Goal: Task Accomplishment & Management: Complete application form

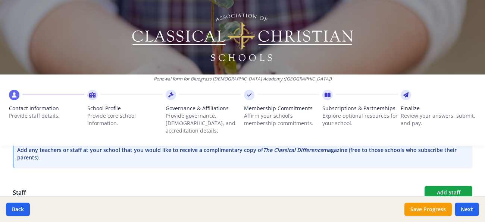
scroll to position [236, 0]
click at [437, 185] on button "Add Staff" at bounding box center [448, 191] width 48 height 13
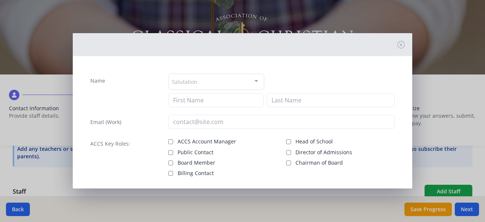
click at [104, 81] on label "Name" at bounding box center [97, 80] width 15 height 7
click at [172, 81] on input "Name" at bounding box center [172, 80] width 0 height 7
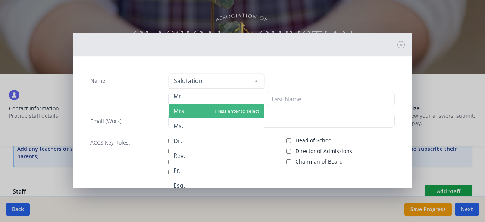
click at [179, 111] on span "Mrs." at bounding box center [179, 111] width 12 height 8
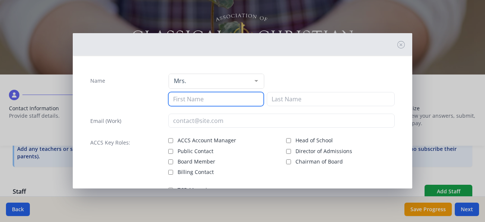
click at [195, 101] on input at bounding box center [215, 99] width 95 height 14
type input "[PERSON_NAME]"
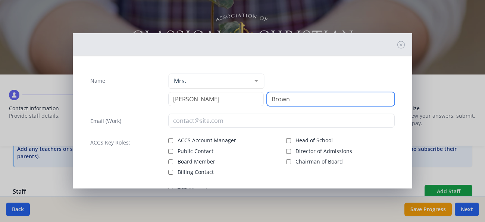
type input "Brown"
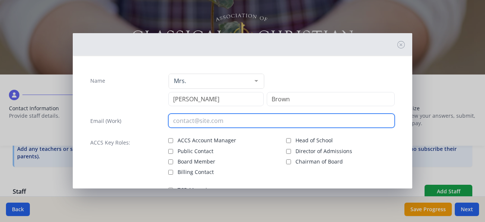
click at [185, 124] on input "email" at bounding box center [281, 121] width 226 height 14
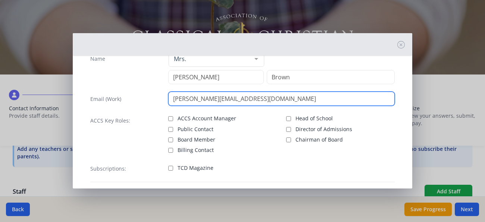
scroll to position [25, 0]
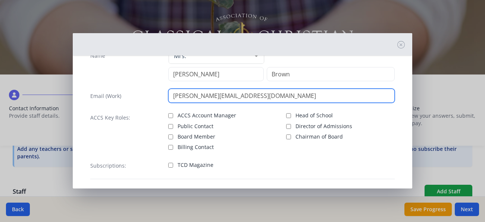
type input "[PERSON_NAME][EMAIL_ADDRESS][DOMAIN_NAME]"
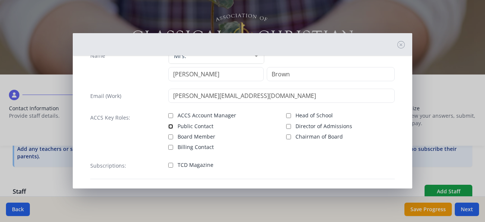
click at [171, 126] on input "Public Contact" at bounding box center [170, 126] width 5 height 5
checkbox input "true"
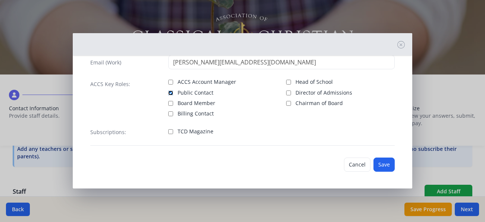
scroll to position [59, 0]
click at [384, 164] on button "Save" at bounding box center [383, 164] width 21 height 14
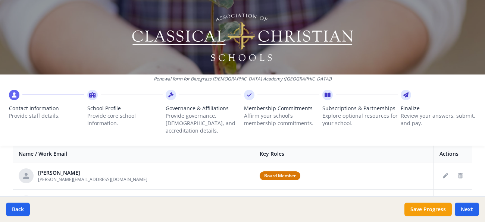
scroll to position [295, 0]
click at [458, 173] on icon "Delete staff" at bounding box center [460, 175] width 4 height 5
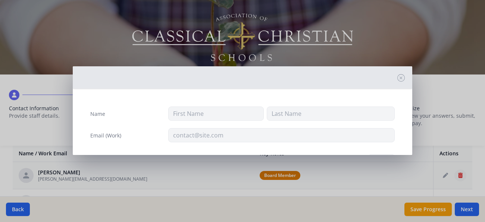
type input "[PERSON_NAME]"
type input "[PERSON_NAME][EMAIL_ADDRESS][DOMAIN_NAME]"
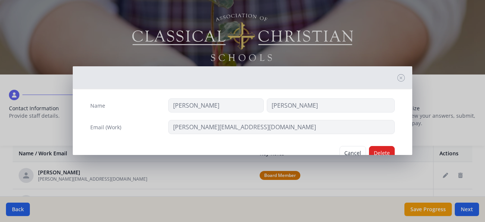
scroll to position [12, 0]
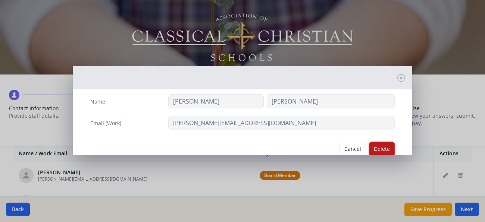
click at [375, 146] on button "Delete" at bounding box center [382, 149] width 26 height 14
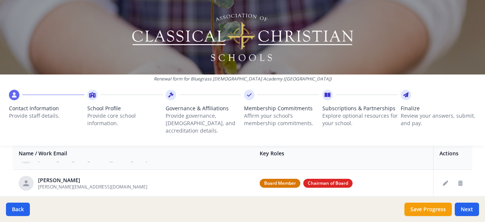
scroll to position [21, 0]
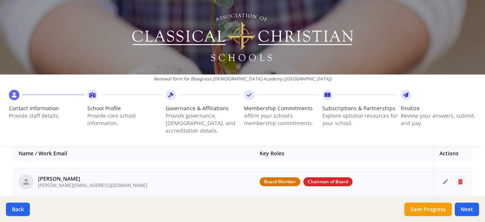
click at [460, 179] on icon "Delete staff" at bounding box center [460, 181] width 4 height 5
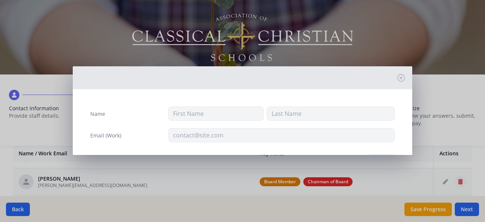
type input "[PERSON_NAME]"
type input "[PERSON_NAME][EMAIL_ADDRESS][DOMAIN_NAME]"
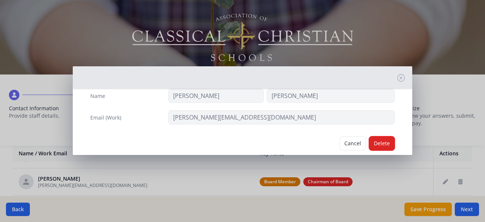
click at [384, 139] on button "Delete" at bounding box center [382, 143] width 26 height 14
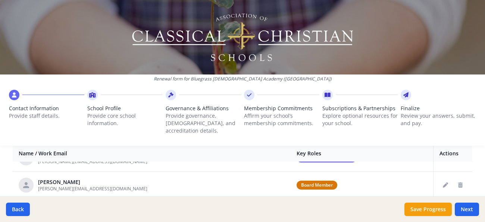
scroll to position [76, 0]
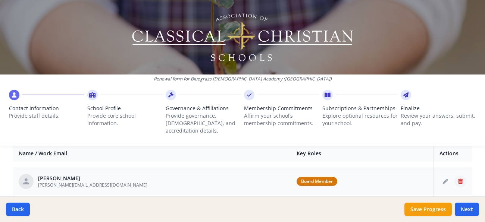
click at [462, 179] on icon "Delete staff" at bounding box center [460, 181] width 4 height 5
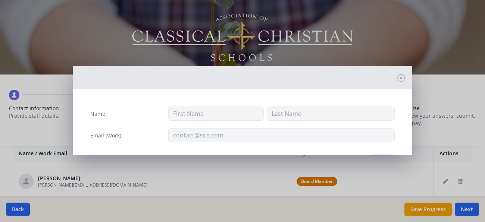
type input "April"
type input "[PERSON_NAME]"
type input "[PERSON_NAME][EMAIL_ADDRESS][DOMAIN_NAME]"
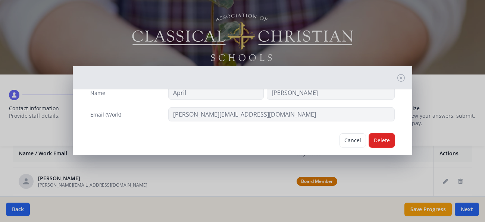
click at [388, 136] on button "Delete" at bounding box center [382, 140] width 26 height 14
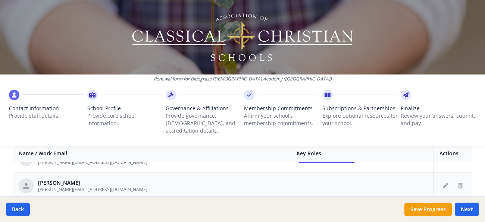
scroll to position [73, 0]
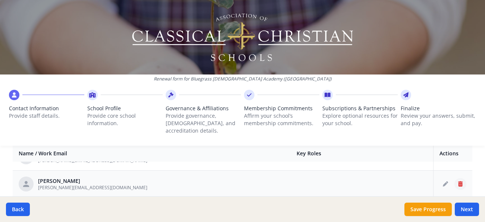
click at [459, 182] on icon "Delete staff" at bounding box center [460, 184] width 4 height 5
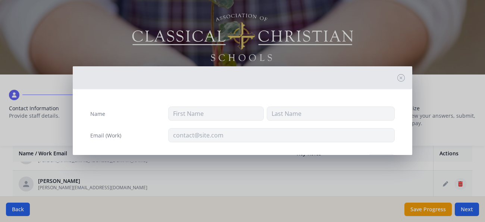
type input "[PERSON_NAME]"
type input "[PERSON_NAME][EMAIL_ADDRESS][DOMAIN_NAME]"
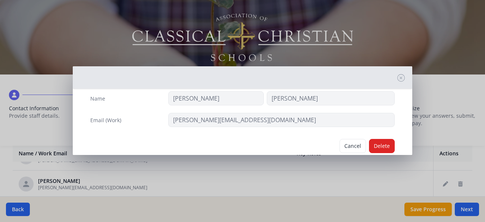
scroll to position [17, 0]
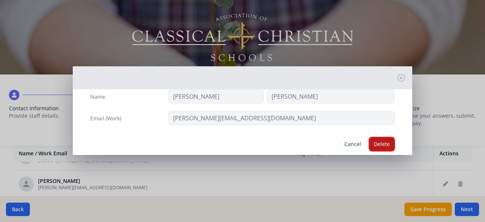
click at [384, 139] on button "Delete" at bounding box center [382, 144] width 26 height 14
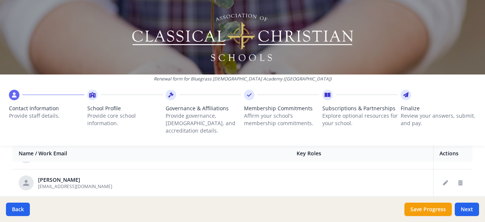
scroll to position [132, 0]
click at [461, 177] on icon "Delete staff" at bounding box center [460, 179] width 4 height 5
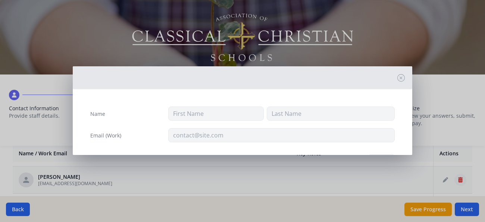
type input "[PERSON_NAME]"
type input "[EMAIL_ADDRESS][DOMAIN_NAME]"
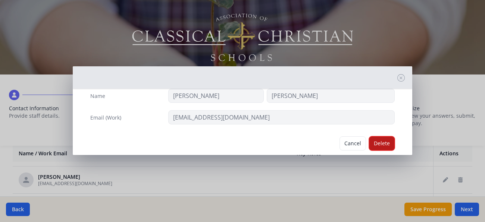
click at [379, 141] on button "Delete" at bounding box center [382, 143] width 26 height 14
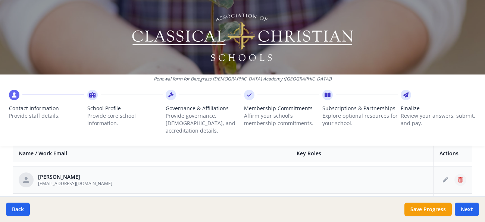
click at [460, 177] on icon "Delete staff" at bounding box center [460, 179] width 4 height 5
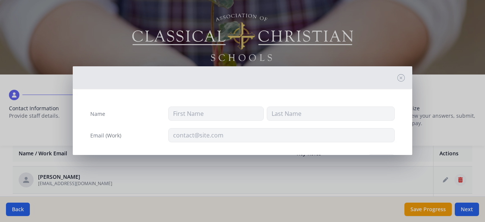
type input "[PERSON_NAME]"
type input "[EMAIL_ADDRESS][DOMAIN_NAME]"
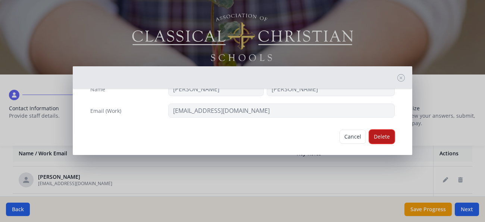
click at [377, 135] on button "Delete" at bounding box center [382, 137] width 26 height 14
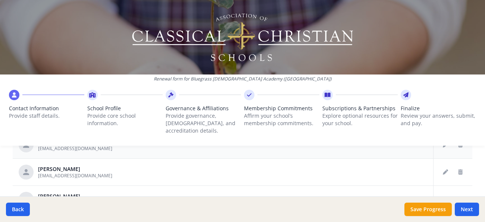
scroll to position [331, 0]
click at [442, 166] on button "Edit staff" at bounding box center [445, 172] width 12 height 12
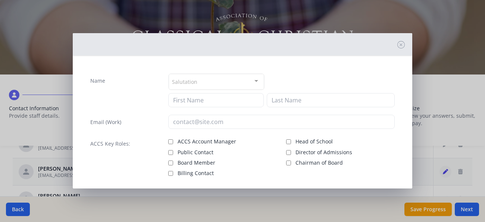
type input "Hunter"
type input "[PERSON_NAME]"
type input "[EMAIL_ADDRESS][DOMAIN_NAME]"
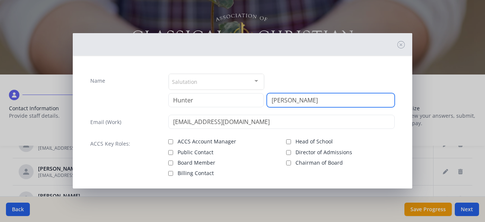
click at [277, 104] on input "[PERSON_NAME]" at bounding box center [330, 100] width 128 height 14
click at [286, 103] on input "[PERSON_NAME]" at bounding box center [330, 100] width 128 height 14
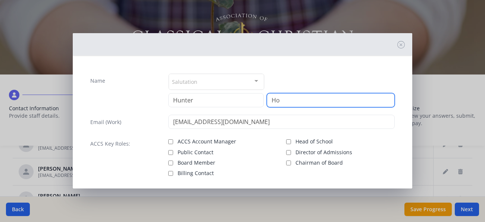
type input "H"
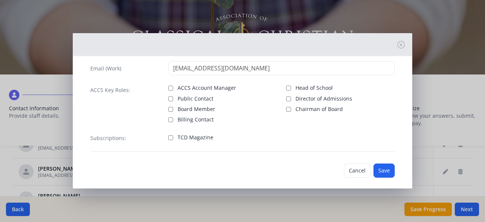
scroll to position [57, 0]
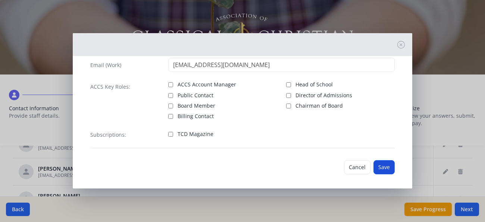
type input "[PERSON_NAME]"
click at [380, 164] on button "Save" at bounding box center [383, 167] width 21 height 14
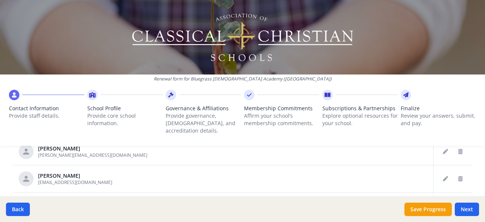
scroll to position [413, 0]
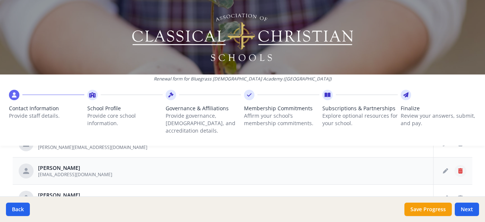
click at [461, 168] on icon "Delete staff" at bounding box center [460, 170] width 4 height 5
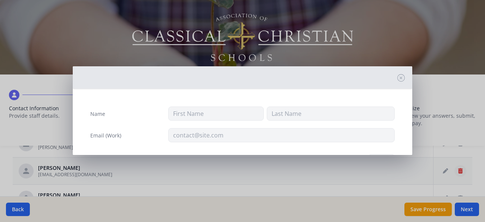
type input "Mandy"
type input "[PERSON_NAME]"
type input "[EMAIL_ADDRESS][DOMAIN_NAME]"
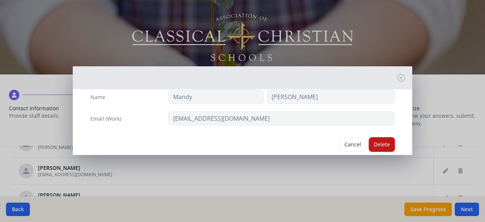
click at [388, 141] on button "Delete" at bounding box center [382, 145] width 26 height 14
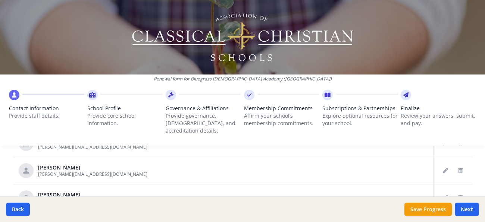
scroll to position [470, 0]
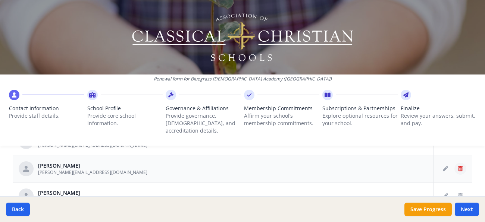
click at [461, 166] on icon "Delete staff" at bounding box center [460, 168] width 4 height 5
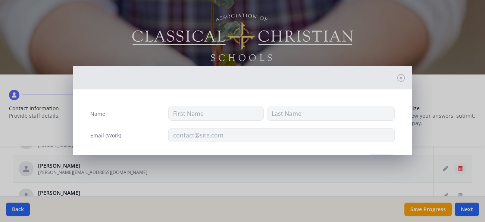
type input "[PERSON_NAME]"
type input "[PERSON_NAME][EMAIL_ADDRESS][DOMAIN_NAME]"
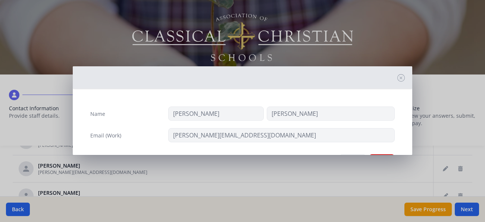
scroll to position [31, 0]
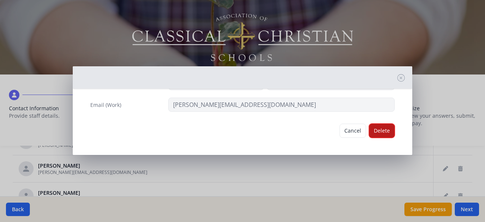
click at [382, 126] on button "Delete" at bounding box center [382, 131] width 26 height 14
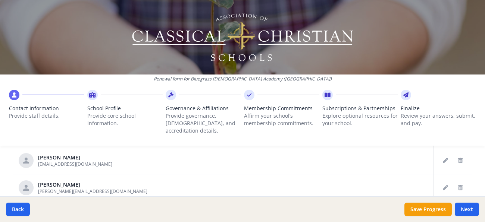
scroll to position [448, 0]
click at [459, 183] on icon "Delete staff" at bounding box center [460, 185] width 4 height 5
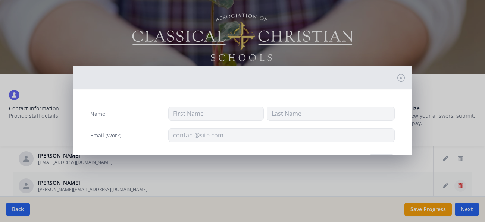
type input "[PERSON_NAME]"
type input "[PERSON_NAME][EMAIL_ADDRESS][DOMAIN_NAME]"
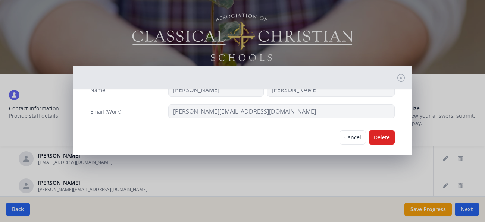
click at [385, 140] on button "Delete" at bounding box center [382, 137] width 26 height 14
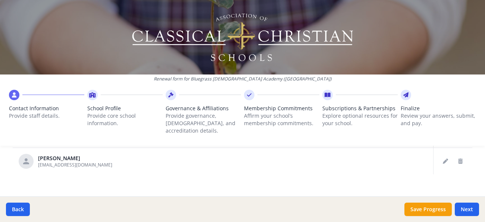
scroll to position [506, 0]
click at [418, 209] on button "Save Progress" at bounding box center [427, 209] width 47 height 13
click at [464, 209] on button "Next" at bounding box center [466, 209] width 24 height 13
type input "[PHONE_NUMBER]"
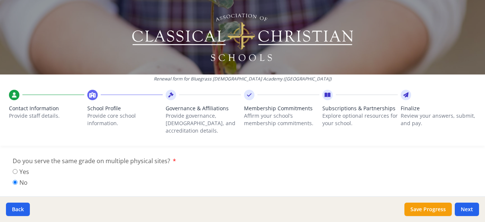
scroll to position [375, 0]
click at [15, 178] on input "No" at bounding box center [15, 180] width 5 height 5
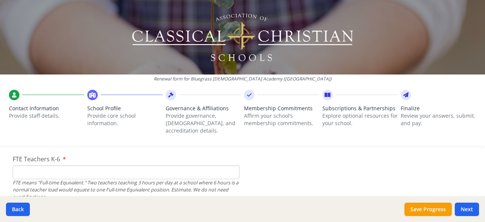
scroll to position [471, 0]
click at [116, 165] on input "FTE Teachers K-6" at bounding box center [126, 172] width 227 height 14
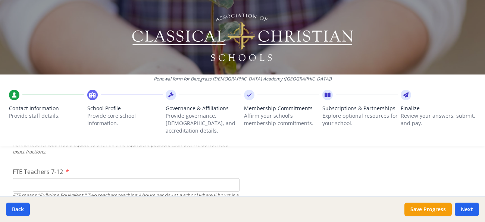
scroll to position [520, 0]
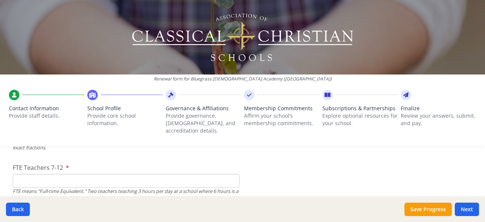
type input "7"
click at [192, 174] on input "FTE Teachers 7-12" at bounding box center [126, 181] width 227 height 14
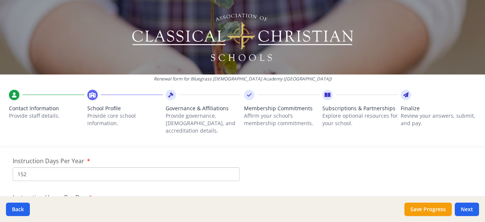
scroll to position [673, 0]
type input "3"
click at [99, 168] on input "152" at bounding box center [126, 174] width 227 height 14
type input "163"
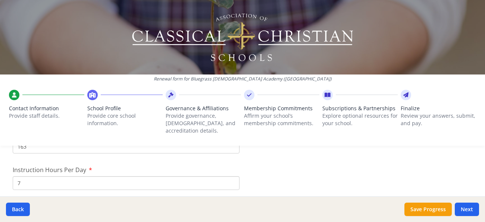
click at [126, 177] on input "7" at bounding box center [126, 183] width 227 height 14
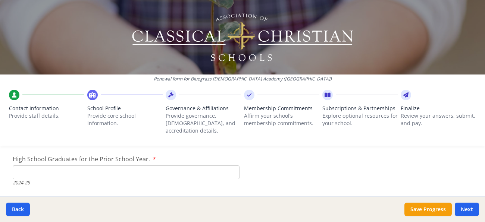
scroll to position [1088, 0]
type input "6.5"
click at [131, 164] on input "High School Graduates for the Prior School Year." at bounding box center [126, 171] width 227 height 14
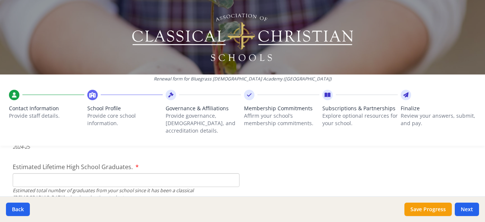
scroll to position [1123, 0]
type input "1"
click at [79, 173] on input "Estimated Lifetime High School Graduates." at bounding box center [126, 180] width 227 height 14
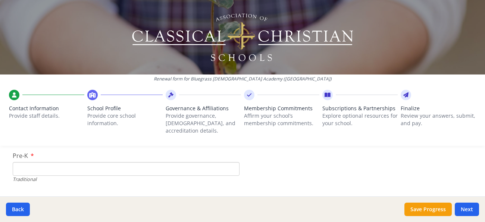
scroll to position [1564, 0]
type input "4"
click at [83, 163] on input "Pre-K" at bounding box center [126, 170] width 227 height 14
type input "5"
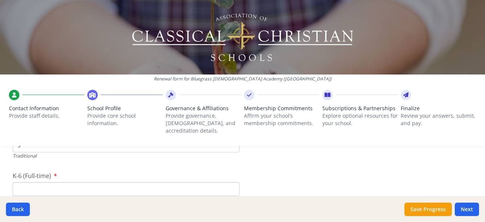
click at [103, 182] on input "K-6 (Full-time)" at bounding box center [126, 189] width 227 height 14
type input "40"
click at [129, 168] on input "7-12 (Full-time)" at bounding box center [126, 175] width 227 height 14
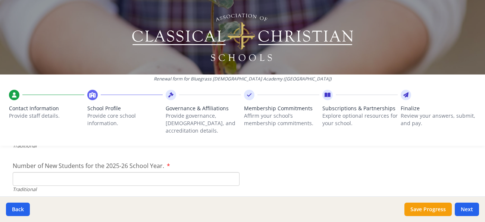
scroll to position [1688, 0]
type input "4"
click at [94, 169] on input "Number of New Students for the 2025-26 School Year." at bounding box center [126, 176] width 227 height 14
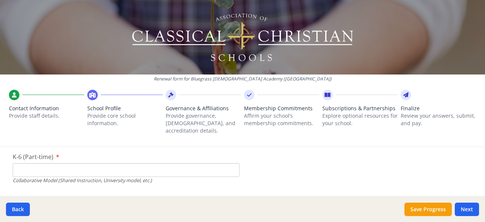
scroll to position [1783, 0]
type input "8"
click at [81, 163] on input "K-6 (Part-time)" at bounding box center [126, 170] width 227 height 14
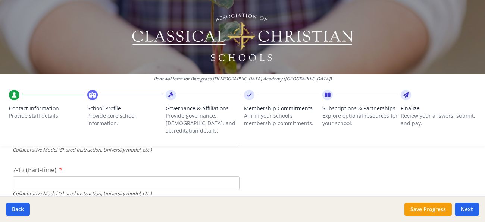
scroll to position [1813, 0]
type input "0"
click at [90, 176] on input "7-12 (Part-time)" at bounding box center [126, 183] width 227 height 14
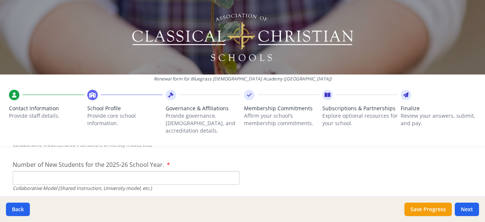
scroll to position [1863, 0]
type input "3"
click at [165, 170] on input "Number of New Students for the 2025-26 School Year." at bounding box center [126, 177] width 227 height 14
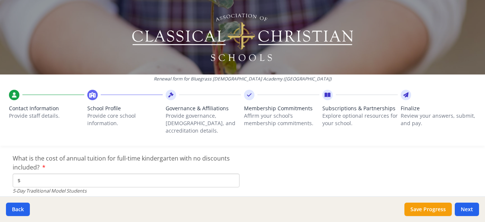
scroll to position [1965, 0]
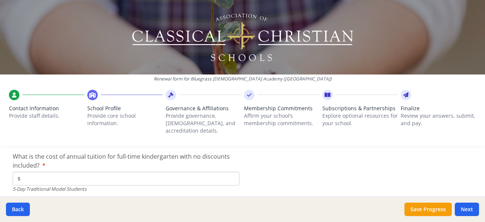
type input "0"
click at [104, 173] on input "$" at bounding box center [126, 179] width 227 height 14
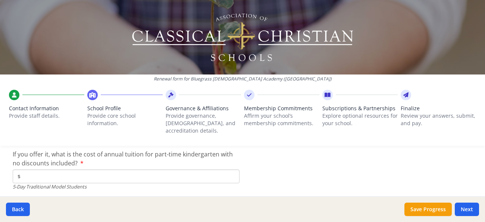
scroll to position [2022, 0]
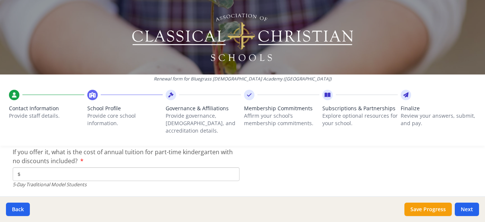
type input "$6 900"
click at [107, 169] on input "$" at bounding box center [126, 174] width 227 height 14
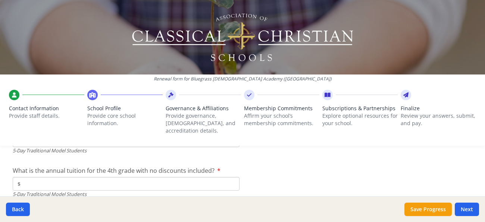
scroll to position [2057, 0]
type input "$0"
click at [118, 177] on input "$" at bounding box center [126, 183] width 227 height 14
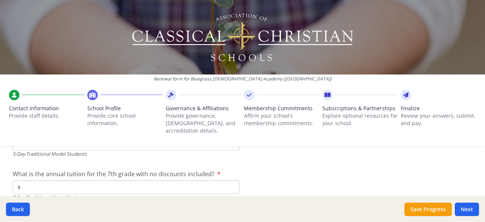
scroll to position [2098, 0]
type input "$6 900"
click at [134, 180] on input "$" at bounding box center [126, 186] width 227 height 14
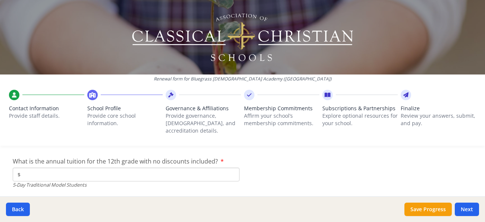
scroll to position [2154, 0]
type input "$6 900"
click at [126, 166] on input "$" at bounding box center [126, 173] width 227 height 14
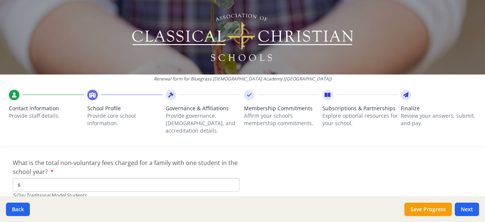
scroll to position [2195, 0]
type input "$6 900"
click at [145, 177] on input "$" at bounding box center [126, 184] width 227 height 14
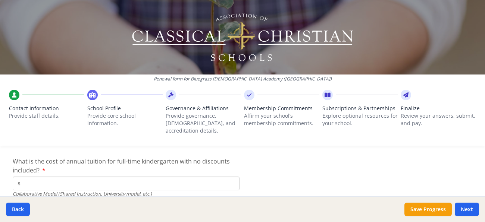
scroll to position [2301, 0]
type input "$625"
click at [164, 177] on input "$" at bounding box center [126, 183] width 227 height 14
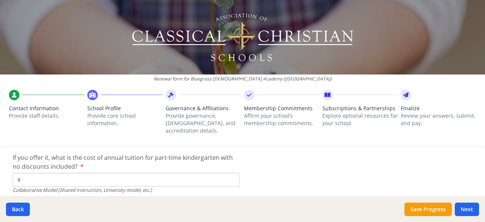
scroll to position [2358, 0]
type input "$6 900"
click at [133, 172] on input "$" at bounding box center [126, 179] width 227 height 14
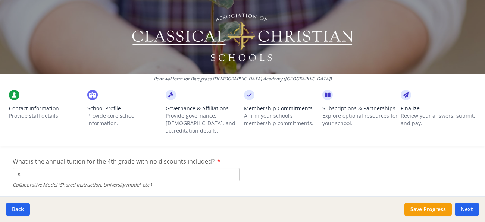
scroll to position [2407, 0]
type input "$0"
click at [112, 167] on input "$" at bounding box center [126, 173] width 227 height 14
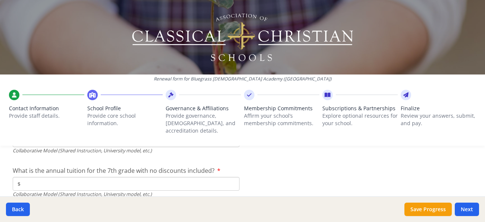
scroll to position [2441, 0]
type input "$6 900"
click at [102, 177] on input "$" at bounding box center [126, 183] width 227 height 14
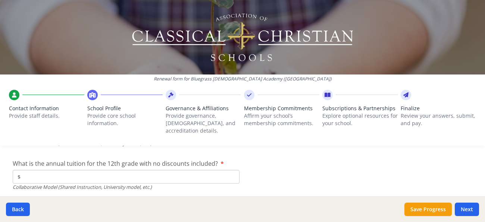
scroll to position [2491, 0]
type input "$6 900"
click at [125, 171] on input "$" at bounding box center [126, 176] width 227 height 14
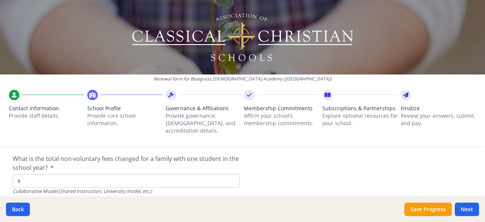
scroll to position [2539, 0]
type input "$6 900"
click at [102, 174] on input "$" at bounding box center [126, 181] width 227 height 14
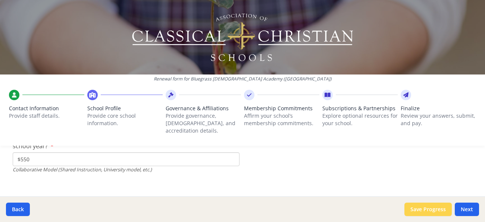
type input "$550"
click at [437, 211] on button "Save Progress" at bounding box center [427, 209] width 47 height 13
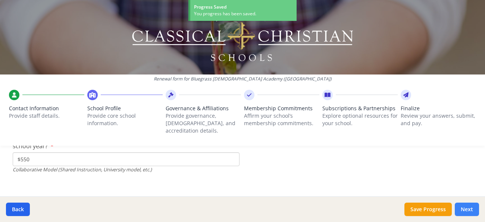
click at [463, 212] on button "Next" at bounding box center [466, 209] width 24 height 13
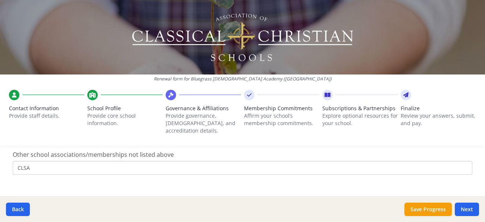
scroll to position [561, 0]
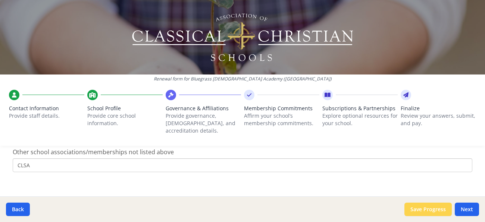
click at [430, 211] on button "Save Progress" at bounding box center [427, 209] width 47 height 13
click at [467, 212] on button "Next" at bounding box center [466, 209] width 24 height 13
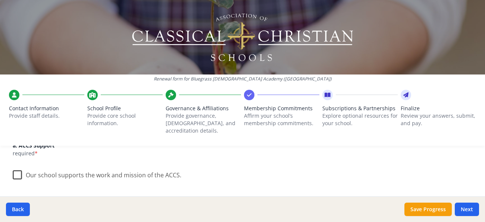
scroll to position [112, 0]
click at [18, 166] on label "Our school supports the work and mission of the ACCS." at bounding box center [97, 171] width 168 height 16
click at [0, 0] on input "Our school supports the work and mission of the ACCS." at bounding box center [0, 0] width 0 height 0
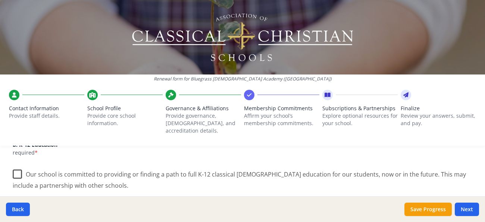
scroll to position [177, 0]
click at [18, 165] on label "Our school is committed to providing or finding a path to full K-12 classical […" at bounding box center [242, 176] width 459 height 25
click at [0, 0] on input "Our school is committed to providing or finding a path to full K-12 classical […" at bounding box center [0, 0] width 0 height 0
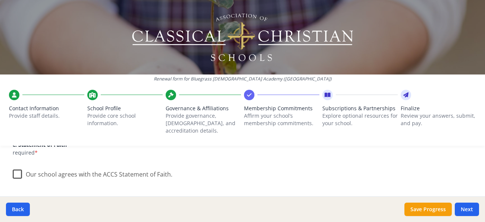
scroll to position [254, 0]
click at [18, 164] on label "Our school agrees with the ACCS Statement of Faith." at bounding box center [93, 171] width 160 height 16
click at [0, 0] on input "Our school agrees with the ACCS Statement of Faith." at bounding box center [0, 0] width 0 height 0
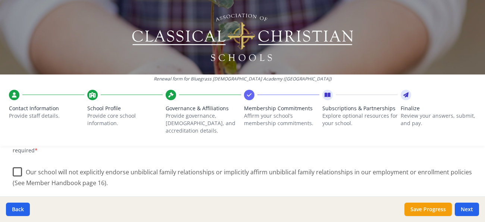
scroll to position [345, 0]
click at [18, 162] on label "Our school will not explicitly endorse unbiblical family relationships or impli…" at bounding box center [242, 173] width 459 height 25
click at [0, 0] on input "Our school will not explicitly endorse unbiblical family relationships or impli…" at bounding box center [0, 0] width 0 height 0
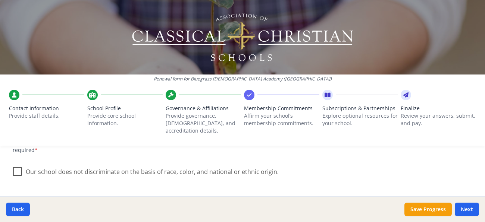
scroll to position [445, 0]
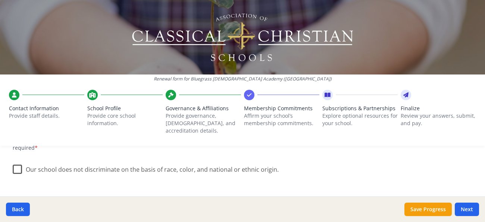
click at [19, 163] on label "Our school does not discriminate on the basis of race, color, and national or e…" at bounding box center [146, 168] width 266 height 16
click at [0, 0] on input "Our school does not discriminate on the basis of race, color, and national or e…" at bounding box center [0, 0] width 0 height 0
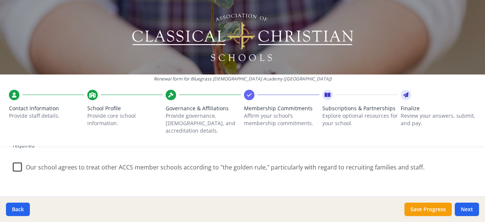
click at [18, 158] on label "Our school agrees to treat other ACCS member schools according to "the golden r…" at bounding box center [218, 166] width 411 height 16
click at [0, 0] on input "Our school agrees to treat other ACCS member schools according to "the golden r…" at bounding box center [0, 0] width 0 height 0
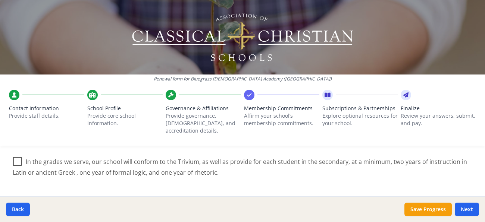
scroll to position [588, 0]
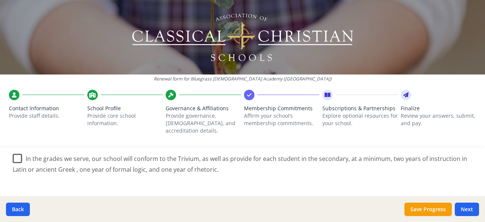
click at [18, 149] on label "In the grades we serve, our school will conform to the Trivium, as well as prov…" at bounding box center [242, 161] width 459 height 25
click at [0, 0] on input "In the grades we serve, our school will conform to the Trivium, as well as prov…" at bounding box center [0, 0] width 0 height 0
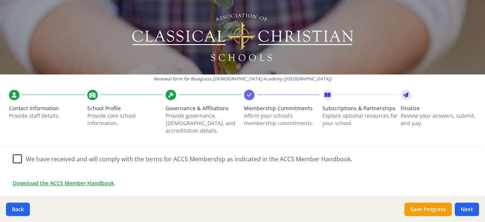
scroll to position [664, 0]
click at [16, 148] on label "We have received and will comply with the terms for ACCS Membership as indicate…" at bounding box center [182, 156] width 339 height 16
click at [0, 0] on input "We have received and will comply with the terms for ACCS Membership as indicate…" at bounding box center [0, 0] width 0 height 0
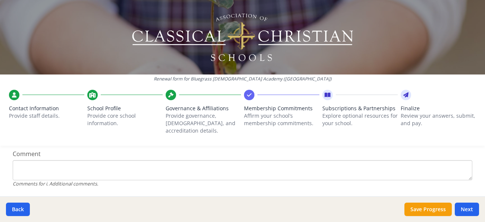
scroll to position [764, 0]
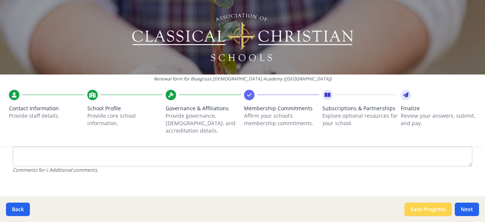
click at [418, 208] on button "Save Progress" at bounding box center [427, 209] width 47 height 13
click at [466, 204] on button "Next" at bounding box center [466, 209] width 24 height 13
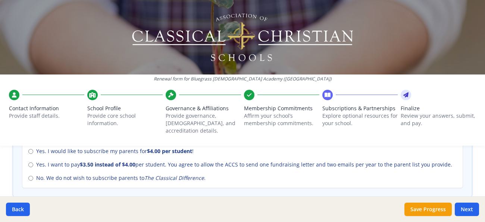
scroll to position [357, 0]
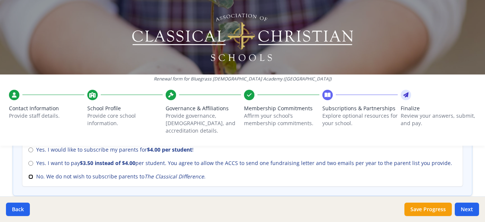
click at [31, 174] on input "No. We do not wish to subscribe parents to The Classical Difference ." at bounding box center [30, 176] width 5 height 5
radio input "true"
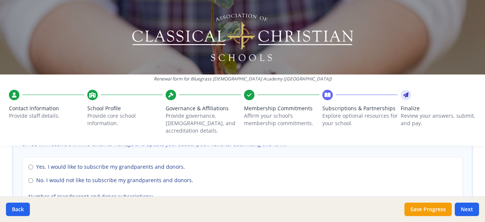
scroll to position [568, 0]
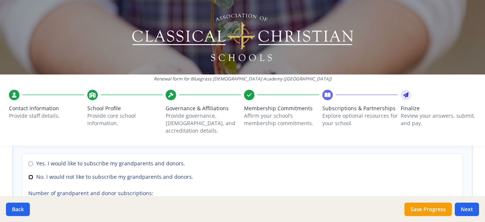
click at [30, 175] on input "No. I would not like to subscribe my grandparents and donors." at bounding box center [30, 177] width 5 height 5
radio input "true"
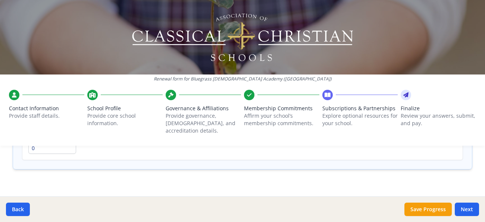
scroll to position [629, 0]
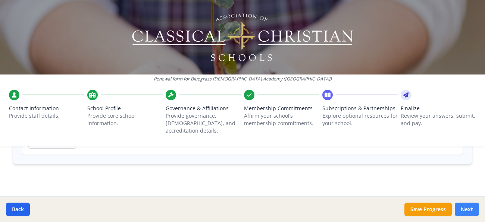
click at [467, 210] on button "Next" at bounding box center [466, 209] width 24 height 13
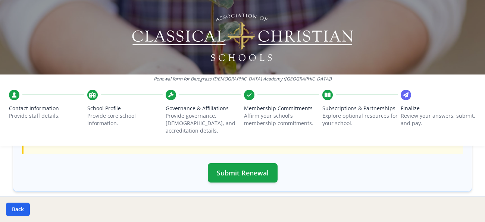
scroll to position [288, 0]
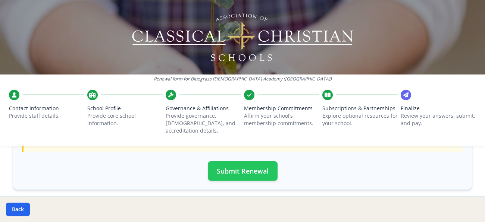
click at [256, 165] on button "Submit Renewal" at bounding box center [243, 170] width 70 height 19
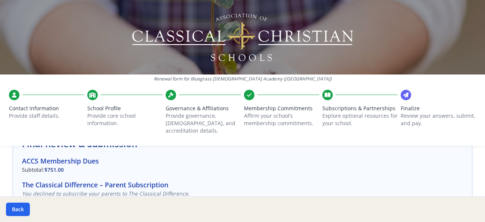
scroll to position [57, 0]
